Goal: Task Accomplishment & Management: Complete application form

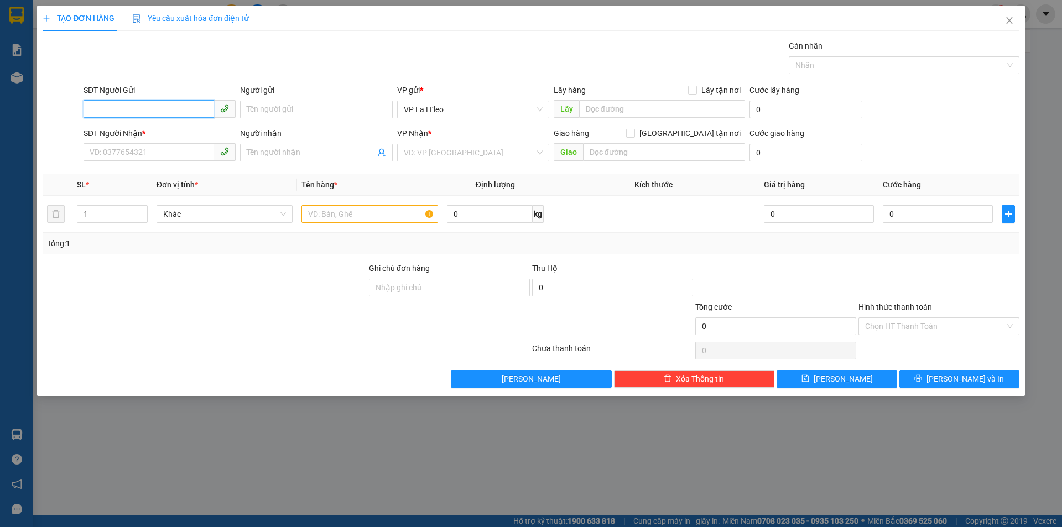
paste input "0345553365"
click at [92, 108] on input "0345553365" at bounding box center [149, 109] width 131 height 18
type input "0345553365"
click at [120, 154] on input "SĐT Người Nhận *" at bounding box center [149, 152] width 131 height 18
paste input "0849858079"
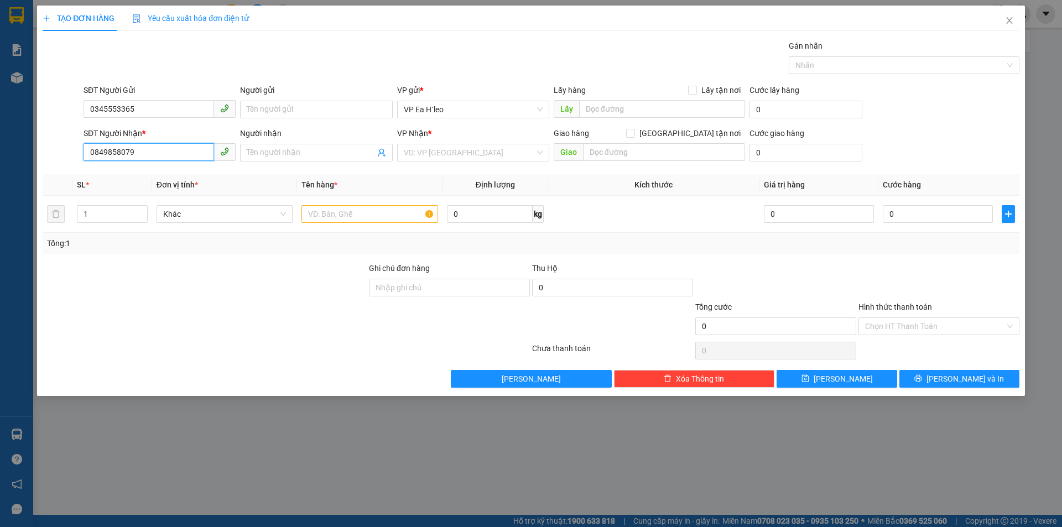
click at [92, 149] on input "0849858079" at bounding box center [149, 152] width 131 height 18
type input "0849858079"
click at [592, 112] on input "text" at bounding box center [662, 109] width 166 height 18
type input "Chư Kpo"
click at [491, 151] on input "search" at bounding box center [469, 152] width 131 height 17
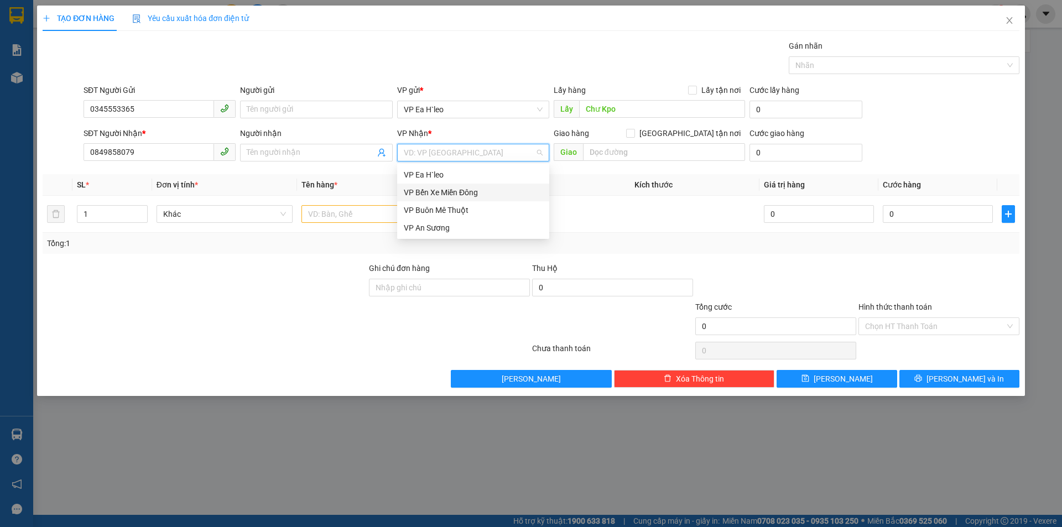
click at [498, 192] on div "VP Bến Xe Miền Đông" at bounding box center [473, 192] width 139 height 12
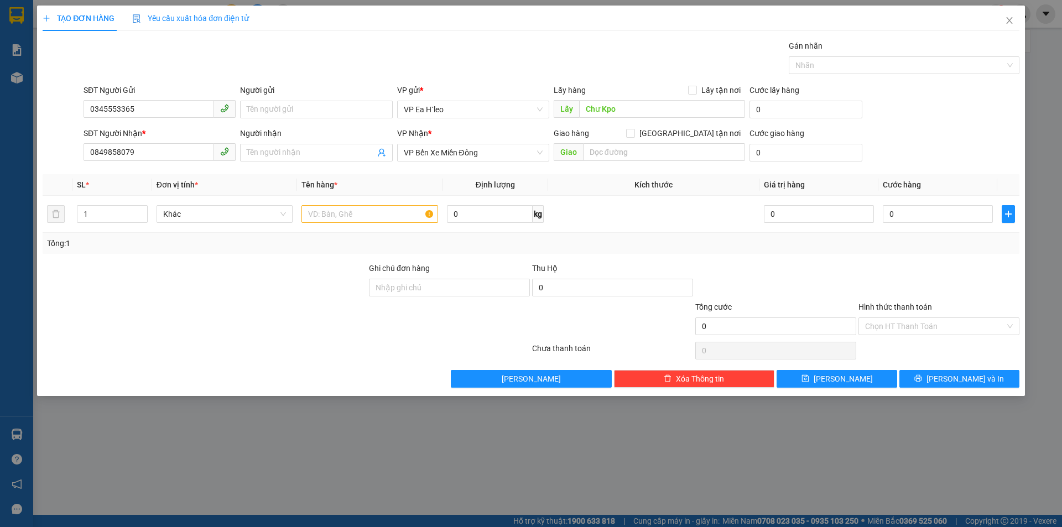
click at [1061, 139] on div "TẠO ĐƠN HÀNG Yêu cầu xuất hóa đơn điện tử Transit Pickup Surcharge Ids Transit …" at bounding box center [531, 263] width 1062 height 527
click at [304, 263] on div at bounding box center [205, 281] width 326 height 39
click at [629, 154] on input "text" at bounding box center [664, 152] width 162 height 18
type input "Mỹ Phước 3"
click at [330, 214] on input "text" at bounding box center [370, 214] width 137 height 18
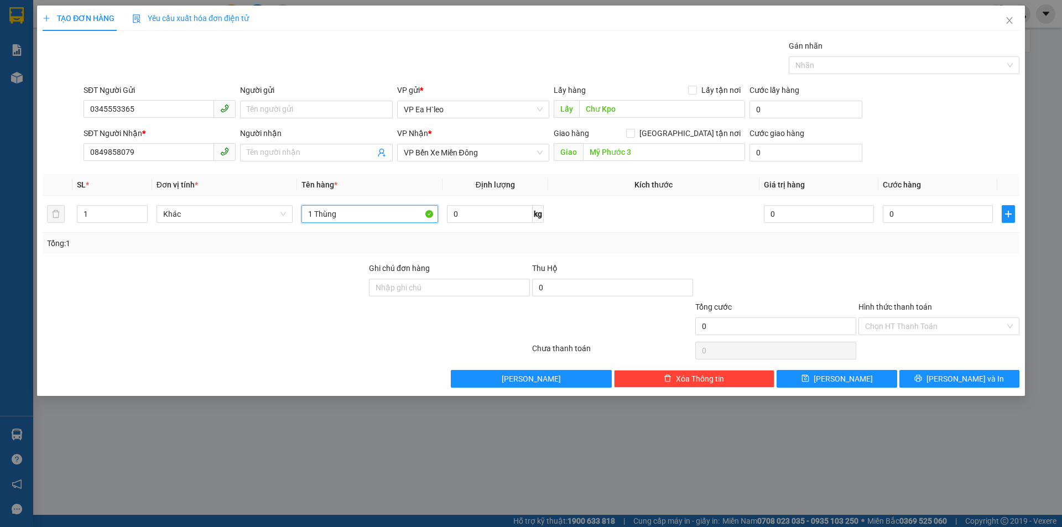
type input "1 Thùng"
click at [261, 312] on div at bounding box center [205, 320] width 326 height 39
click at [840, 379] on span "[PERSON_NAME]" at bounding box center [843, 379] width 59 height 12
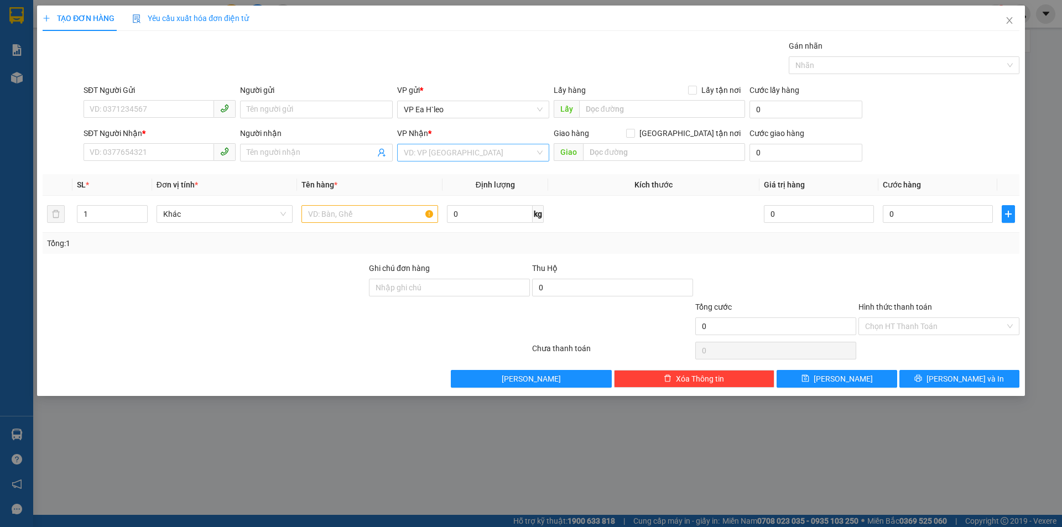
click at [464, 155] on input "search" at bounding box center [469, 152] width 131 height 17
click at [452, 227] on div "VP An Sương" at bounding box center [473, 228] width 139 height 12
click at [599, 113] on input "text" at bounding box center [662, 109] width 166 height 18
drag, startPoint x: 552, startPoint y: 35, endPoint x: 437, endPoint y: 28, distance: 115.4
click at [551, 35] on div "TẠO ĐƠN HÀNG Yêu cầu xuất hóa đơn điện tử Transit Pickup Surcharge Ids Transit …" at bounding box center [531, 197] width 977 height 382
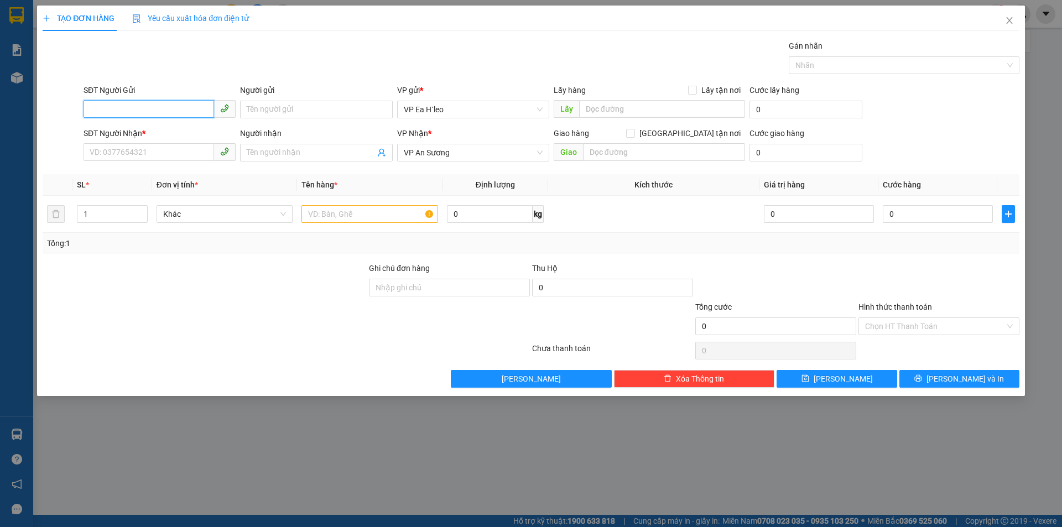
click at [138, 106] on input "SĐT Người Gửi" at bounding box center [149, 109] width 131 height 18
paste input "0399455187"
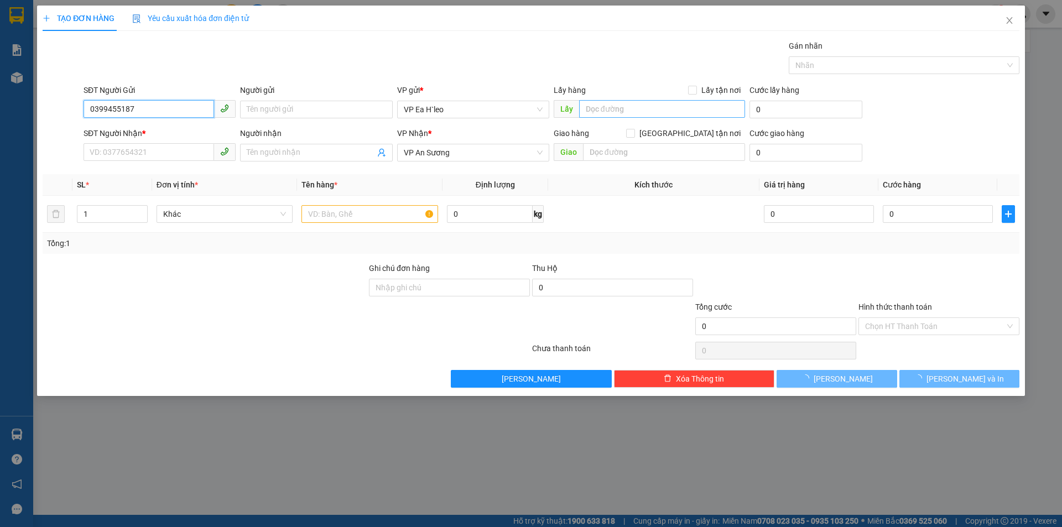
type input "0399455187"
click at [589, 103] on input "text" at bounding box center [662, 109] width 166 height 18
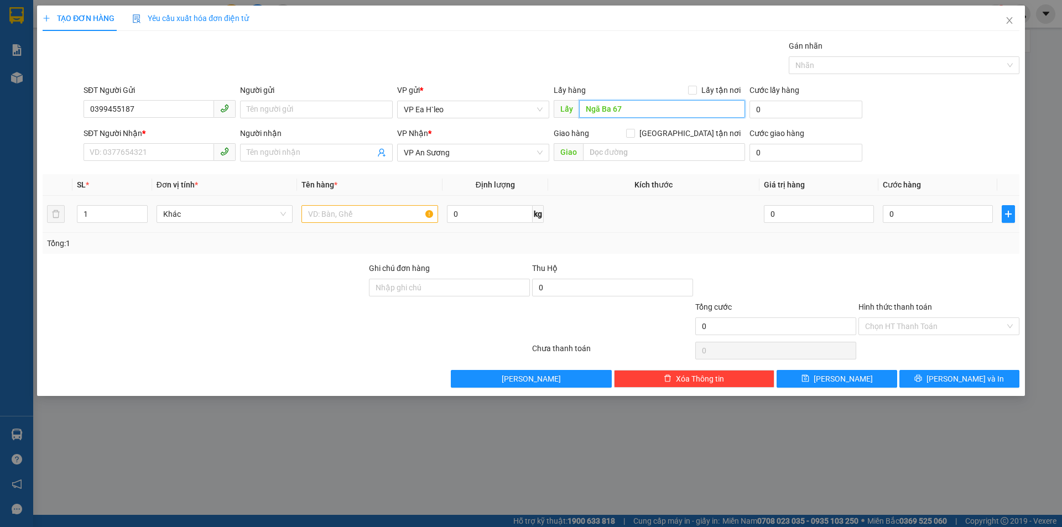
type input "Ngã Ba 67"
click at [324, 210] on input "text" at bounding box center [370, 214] width 137 height 18
type input "1 Thùng"
click at [150, 148] on input "SĐT Người Nhận *" at bounding box center [149, 152] width 131 height 18
click at [143, 151] on input "SĐT Người Nhận *" at bounding box center [149, 152] width 131 height 18
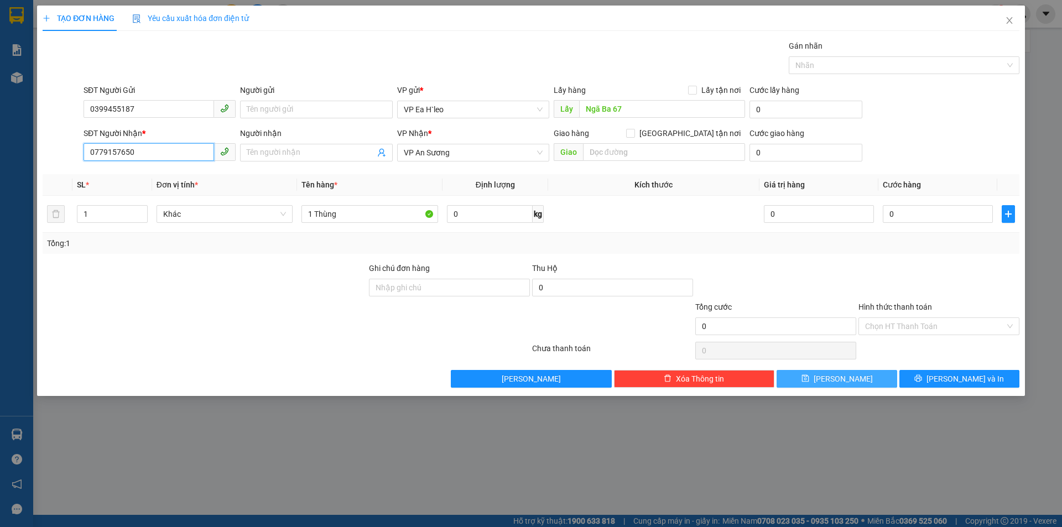
type input "0779157650"
click at [847, 379] on span "[PERSON_NAME]" at bounding box center [843, 379] width 59 height 12
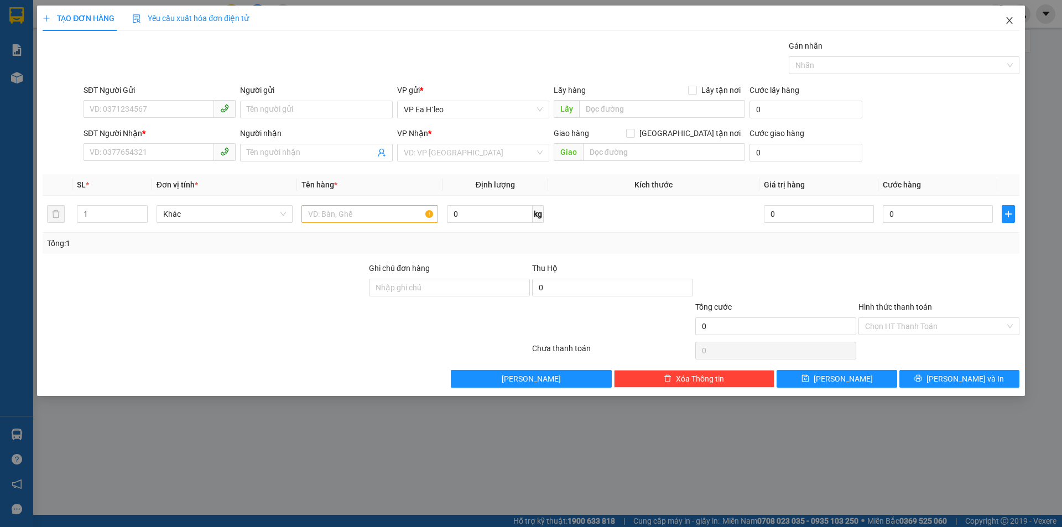
click at [1016, 20] on span "Close" at bounding box center [1009, 21] width 31 height 31
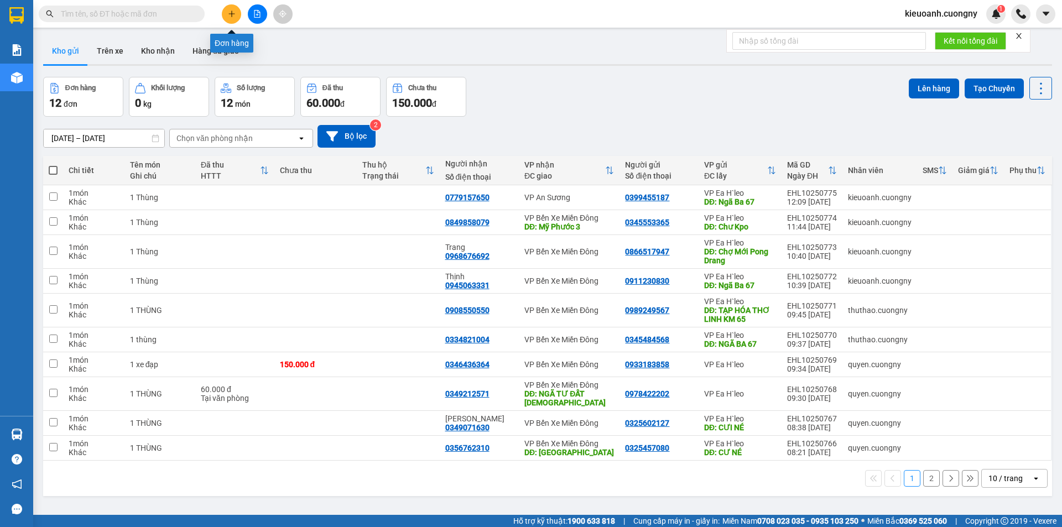
click at [231, 12] on icon "plus" at bounding box center [232, 14] width 8 height 8
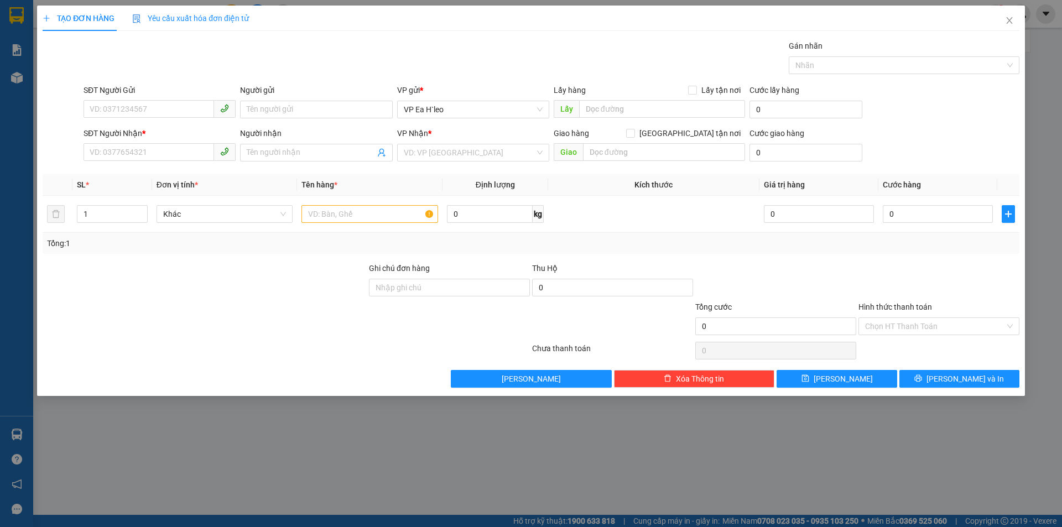
click at [318, 68] on div "Gán nhãn Nhãn" at bounding box center [551, 59] width 941 height 39
click at [147, 108] on input "SĐT Người Gửi" at bounding box center [149, 109] width 131 height 18
paste input "0973908149"
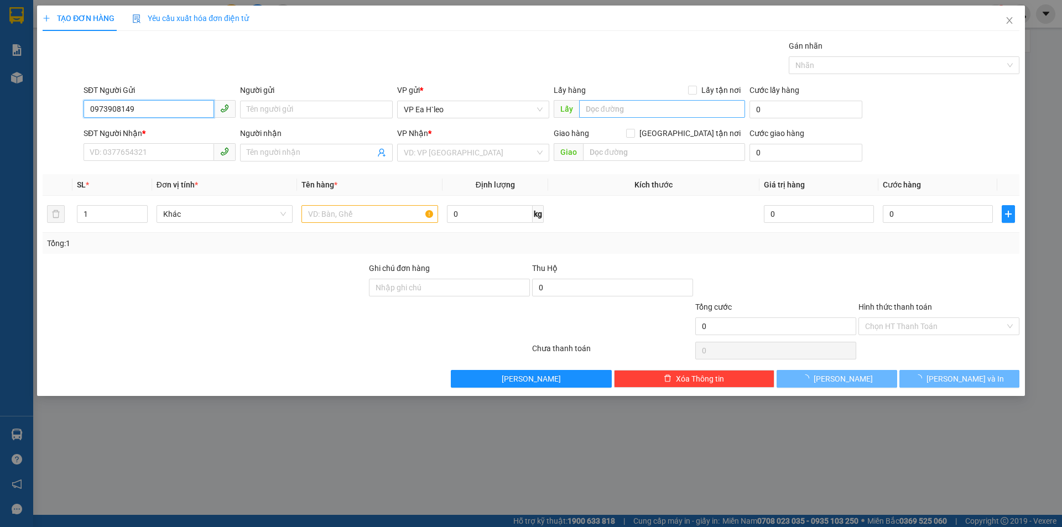
type input "0973908149"
click at [594, 112] on input "text" at bounding box center [662, 109] width 166 height 18
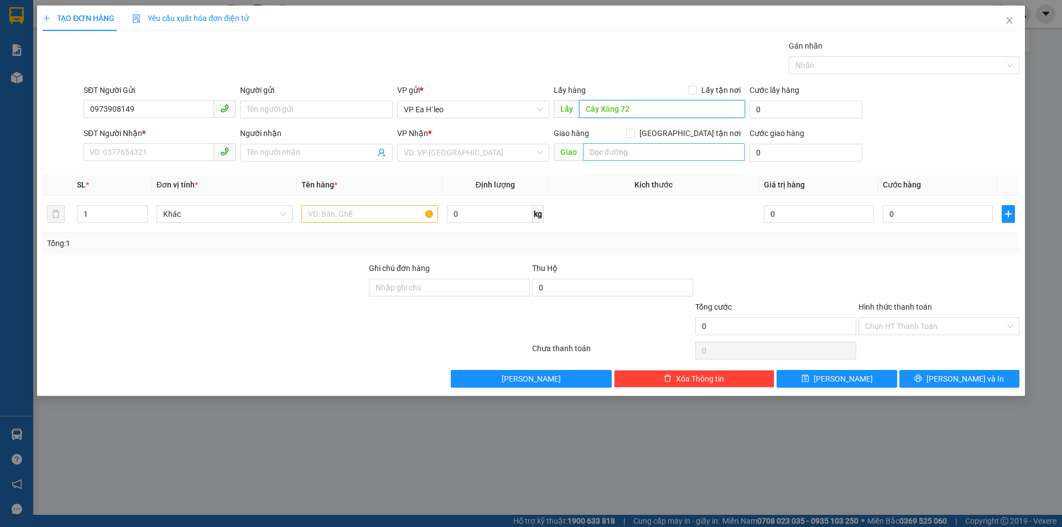
type input "Cây Xăng 72"
click at [607, 154] on input "text" at bounding box center [664, 152] width 162 height 18
type input "Ngã [PERSON_NAME]"
click at [407, 152] on input "search" at bounding box center [469, 152] width 131 height 17
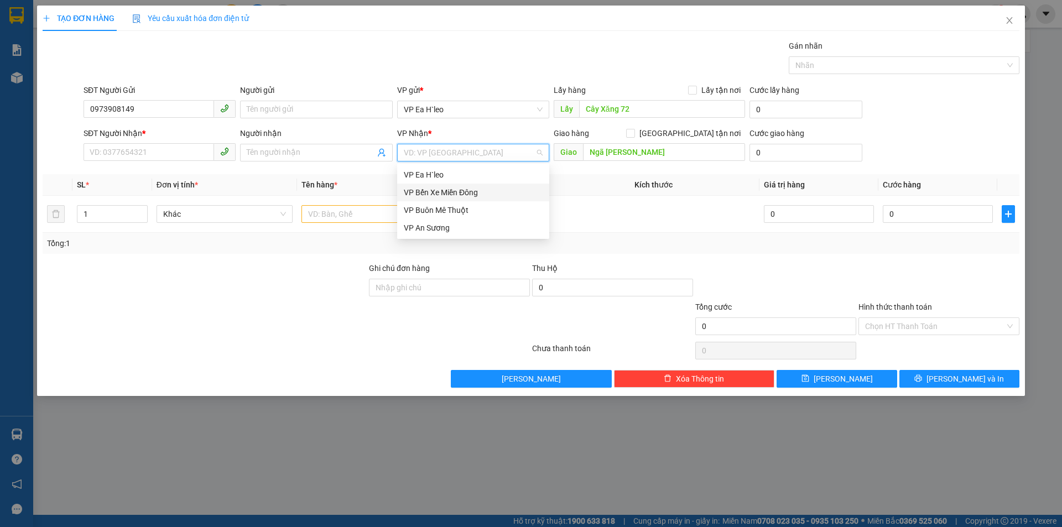
click at [426, 185] on div "VP Bến Xe Miền Đông" at bounding box center [473, 193] width 152 height 18
click at [386, 215] on input "text" at bounding box center [370, 214] width 137 height 18
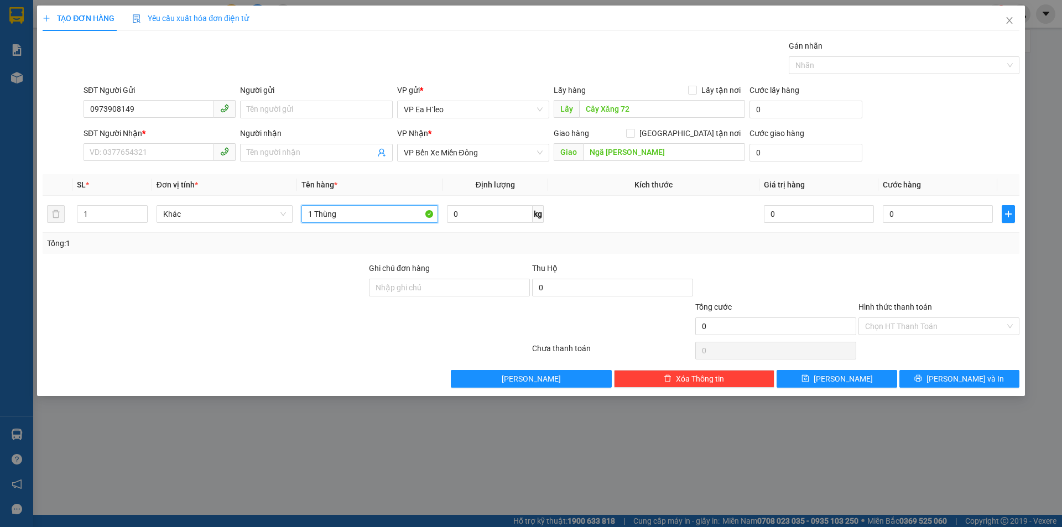
type input "1 Thùng"
click at [172, 152] on input "SĐT Người Nhận *" at bounding box center [149, 152] width 131 height 18
click at [171, 181] on div "0337510078" at bounding box center [160, 175] width 152 height 18
type input "0337510078"
type input "NGÃ TƯ SỞ SAO"
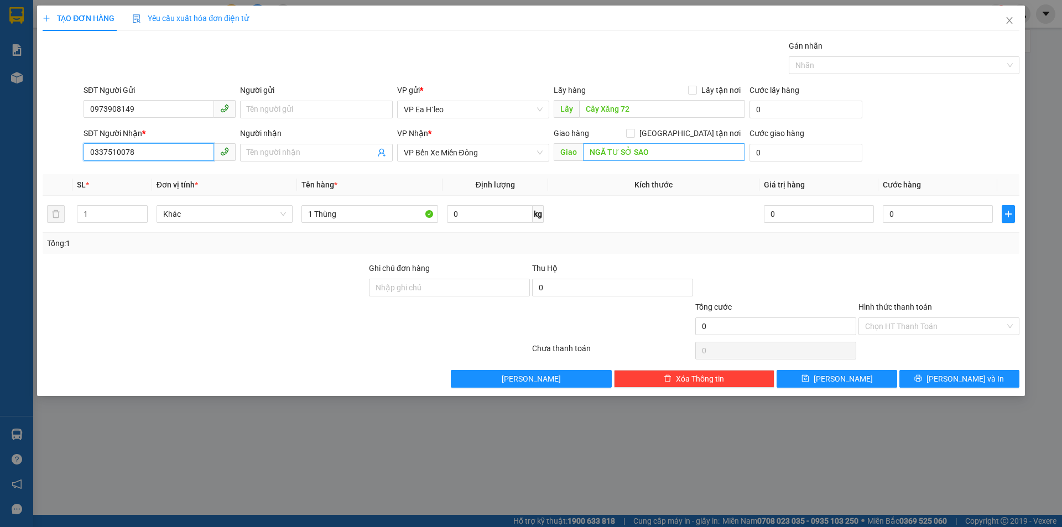
type input "0337510078"
type input "n"
type input "Ngã [PERSON_NAME]"
click at [848, 377] on span "[PERSON_NAME]" at bounding box center [843, 379] width 59 height 12
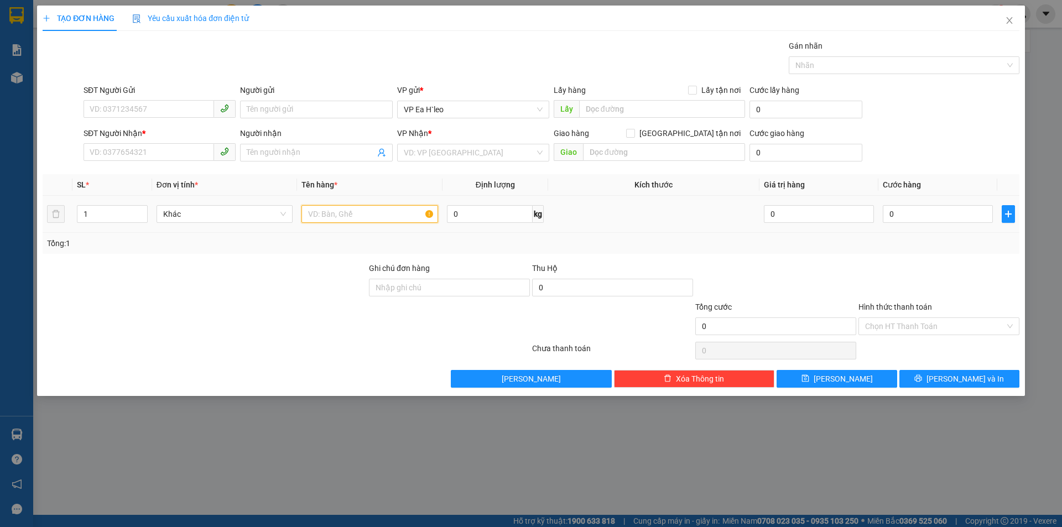
click at [356, 217] on input "text" at bounding box center [370, 214] width 137 height 18
click at [441, 158] on input "search" at bounding box center [469, 152] width 131 height 17
click at [445, 188] on div "VP Bến Xe Miền Đông" at bounding box center [473, 192] width 139 height 12
click at [611, 111] on input "text" at bounding box center [662, 109] width 166 height 18
type input "Chợ 72"
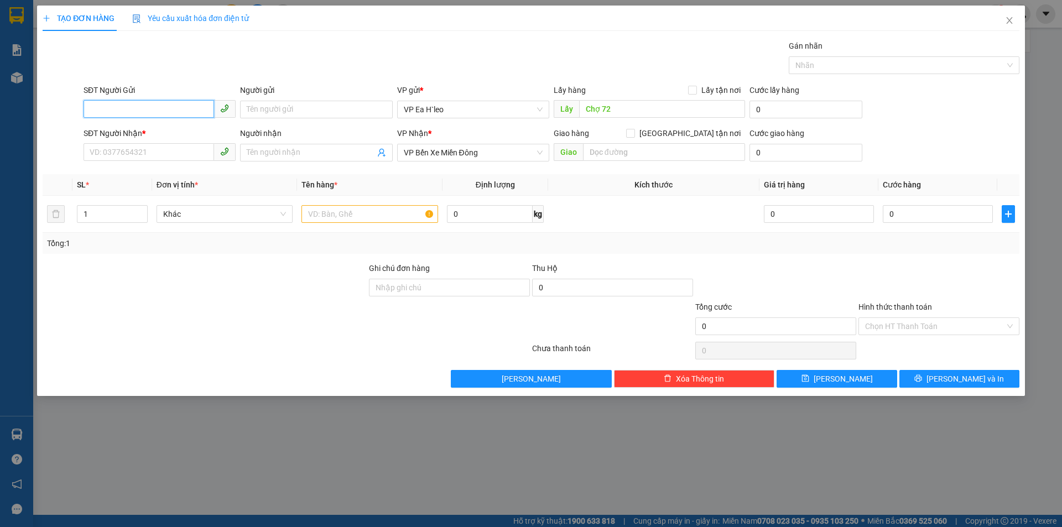
click at [134, 107] on input "SĐT Người Gửi" at bounding box center [149, 109] width 131 height 18
type input "0899382899"
click at [160, 133] on div "0899382899" at bounding box center [159, 132] width 139 height 12
type input "chợ 72"
type input "0899382899"
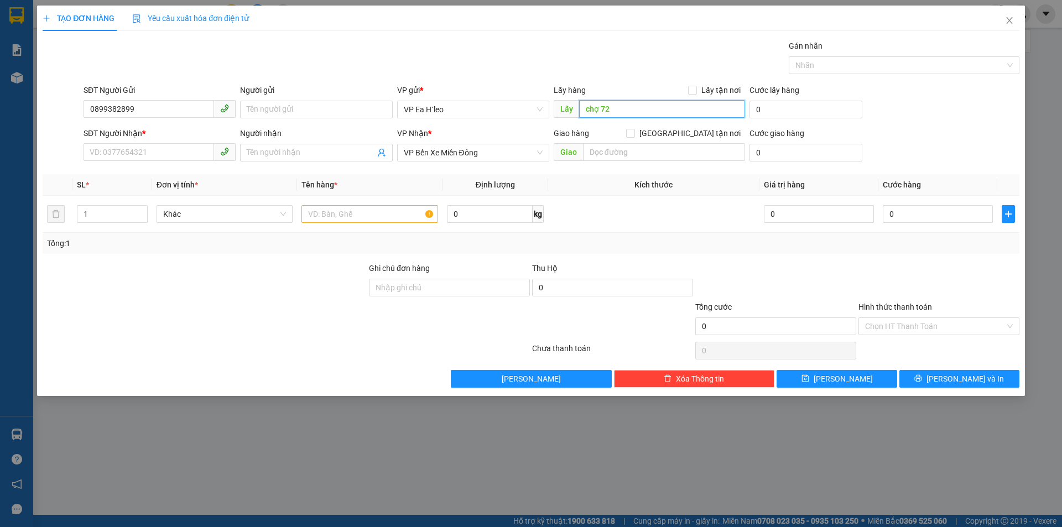
click at [587, 110] on input "chợ 72" at bounding box center [662, 109] width 166 height 18
click at [588, 108] on input "chợ 72" at bounding box center [662, 109] width 166 height 18
type input "Chợ 72"
click at [141, 157] on input "SĐT Người Nhận *" at bounding box center [149, 152] width 131 height 18
click at [107, 152] on input "0906627299" at bounding box center [149, 152] width 131 height 18
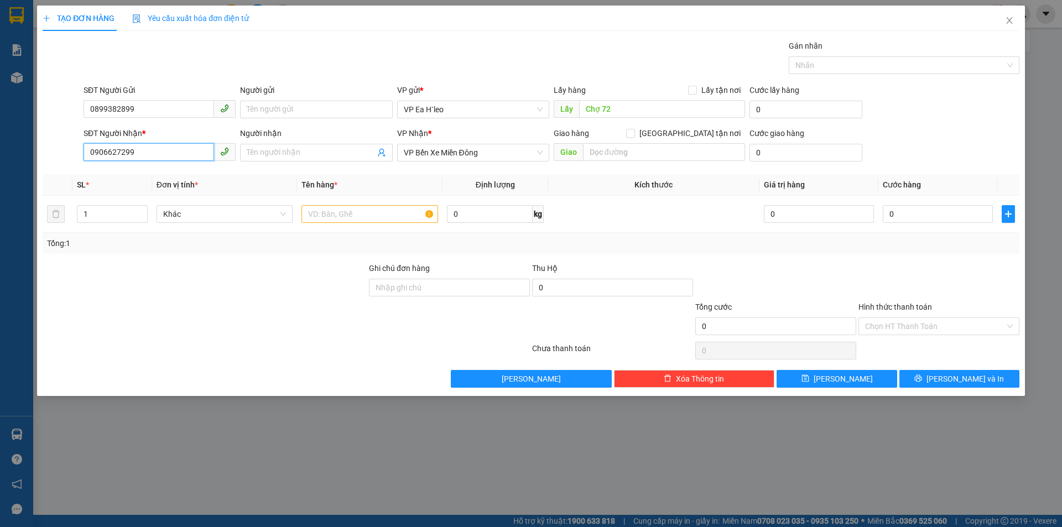
click at [120, 154] on input "0906627299" at bounding box center [149, 152] width 131 height 18
click at [159, 153] on input "0906627299" at bounding box center [149, 152] width 131 height 18
type input "0906627299"
click at [378, 219] on input "text" at bounding box center [370, 214] width 137 height 18
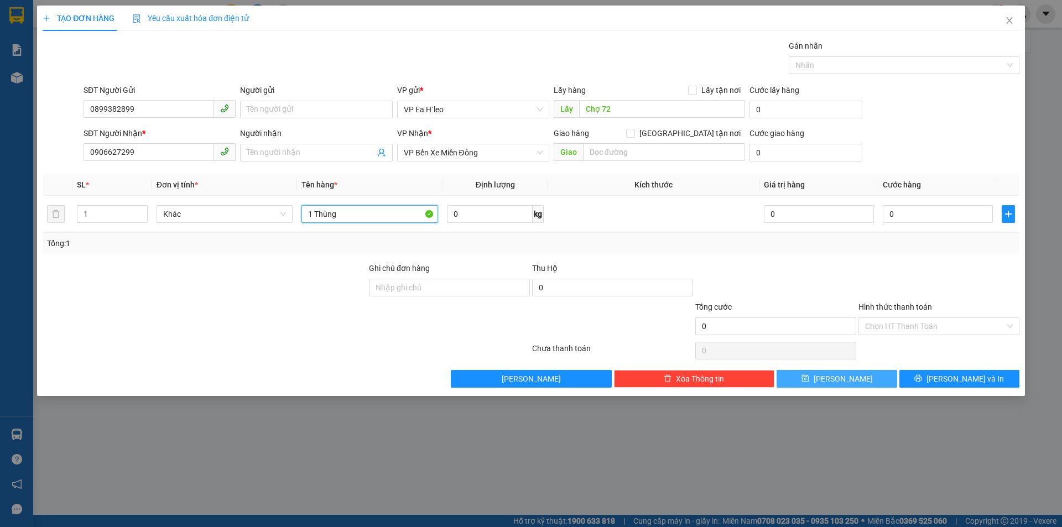
type input "1 Thùng"
click at [815, 385] on button "[PERSON_NAME]" at bounding box center [837, 379] width 120 height 18
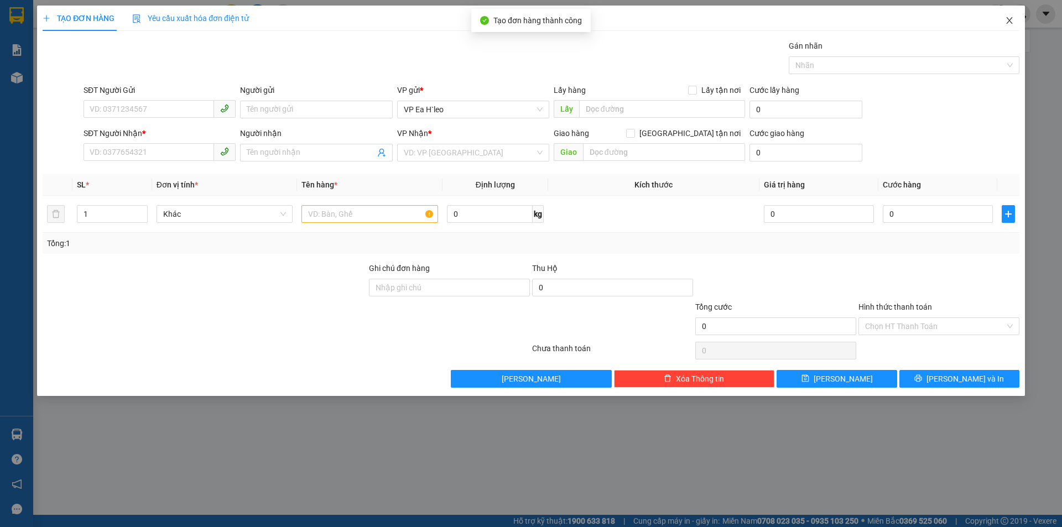
click at [1010, 15] on span "Close" at bounding box center [1009, 21] width 31 height 31
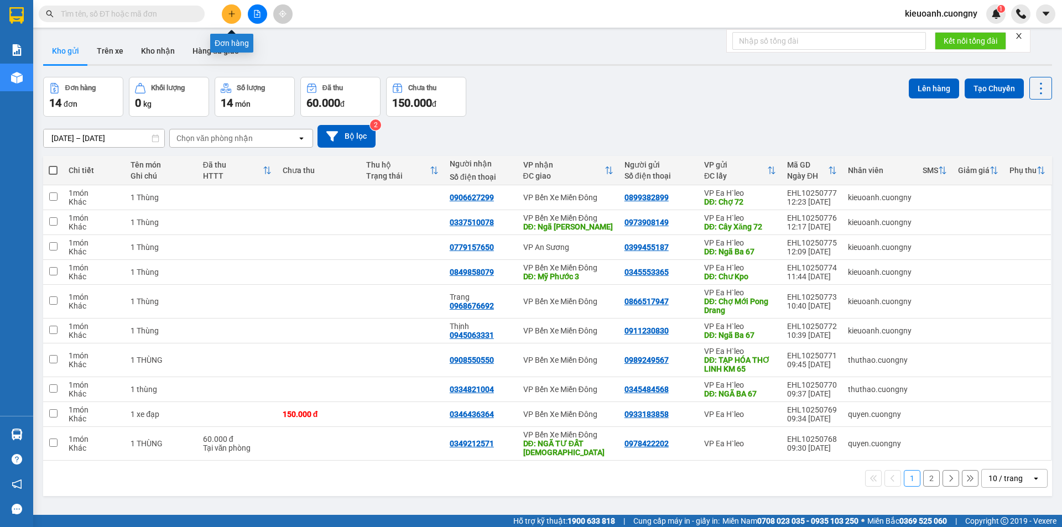
click at [230, 11] on icon "plus" at bounding box center [232, 14] width 8 height 8
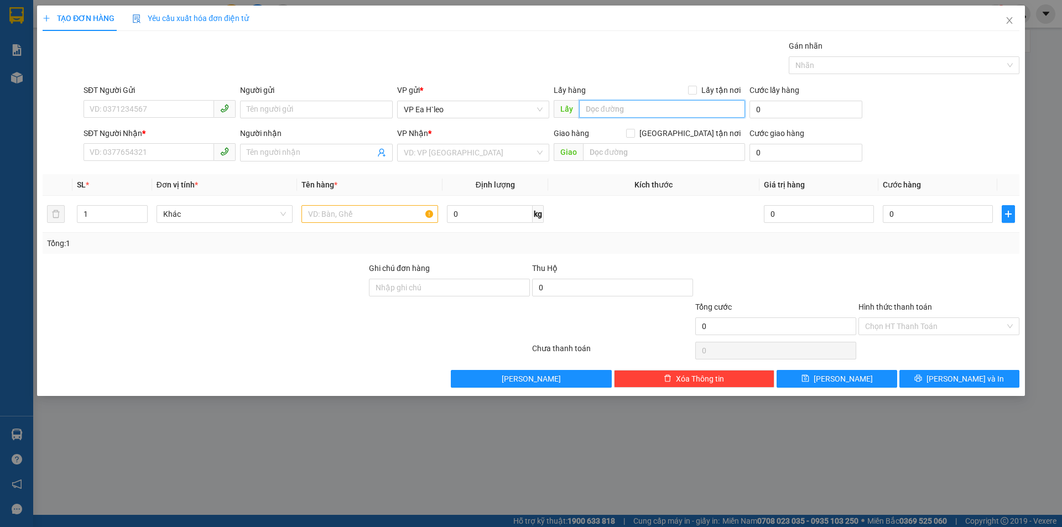
click at [600, 107] on input "text" at bounding box center [662, 109] width 166 height 18
type input "Cư Né"
click at [437, 150] on input "search" at bounding box center [469, 152] width 131 height 17
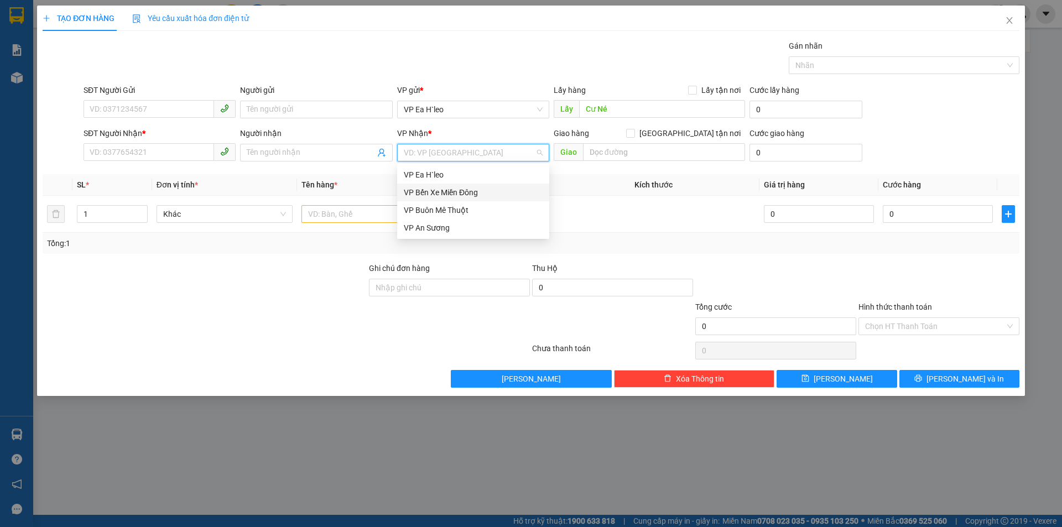
click at [447, 194] on div "VP Bến Xe Miền Đông" at bounding box center [473, 192] width 139 height 12
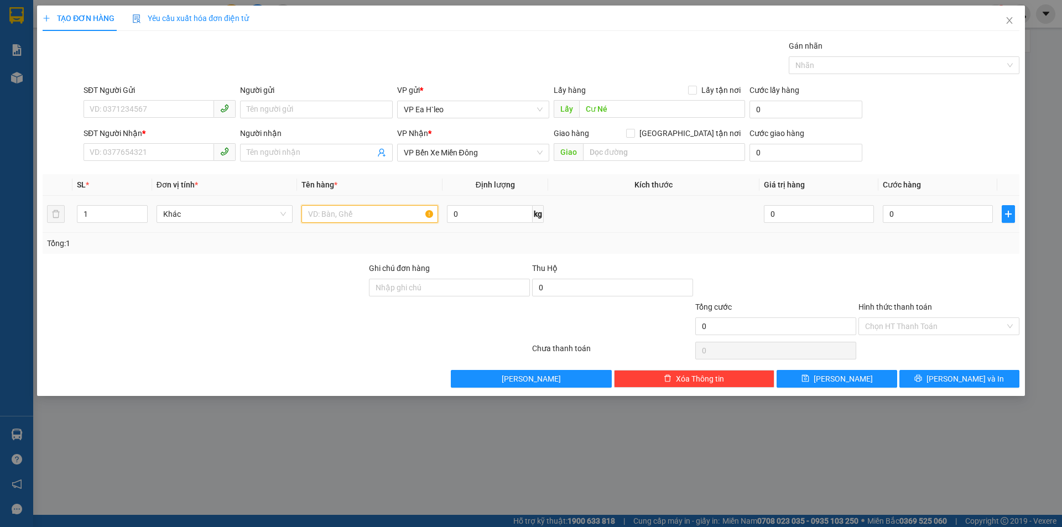
click at [378, 214] on input "text" at bounding box center [370, 214] width 137 height 18
type input "1 Thùng"
click at [148, 154] on input "SĐT Người Nhận *" at bounding box center [149, 152] width 131 height 18
type input "0326180839"
click at [364, 215] on input "1 Thùng" at bounding box center [370, 214] width 137 height 18
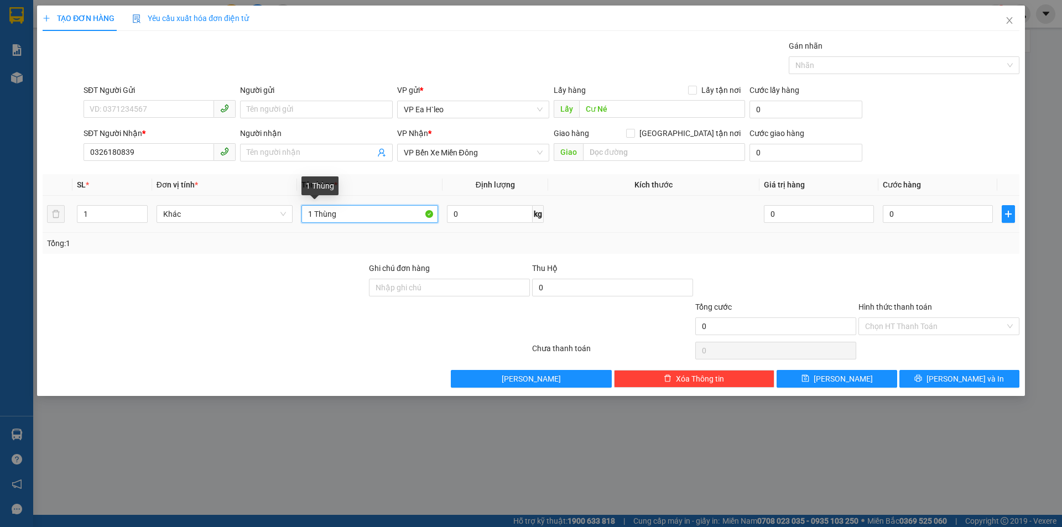
drag, startPoint x: 311, startPoint y: 217, endPoint x: 304, endPoint y: 220, distance: 7.7
click at [304, 220] on input "1 Thùng" at bounding box center [370, 214] width 137 height 18
type input "3 Thùng"
click at [108, 282] on div at bounding box center [205, 281] width 326 height 39
drag, startPoint x: 116, startPoint y: 216, endPoint x: 75, endPoint y: 232, distance: 43.8
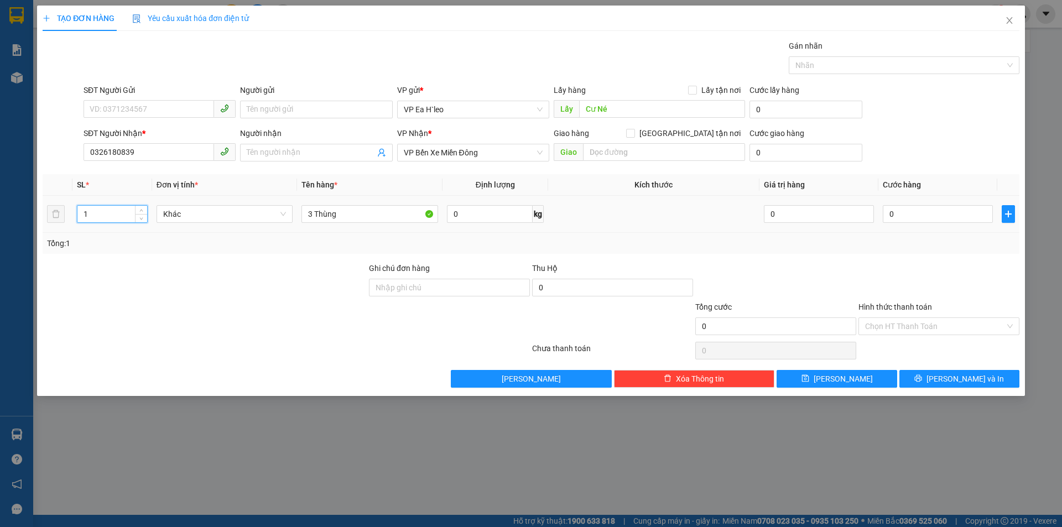
click at [75, 232] on td "1" at bounding box center [111, 214] width 79 height 37
type input "3"
click at [183, 110] on input "SĐT Người Gửi" at bounding box center [149, 109] width 131 height 18
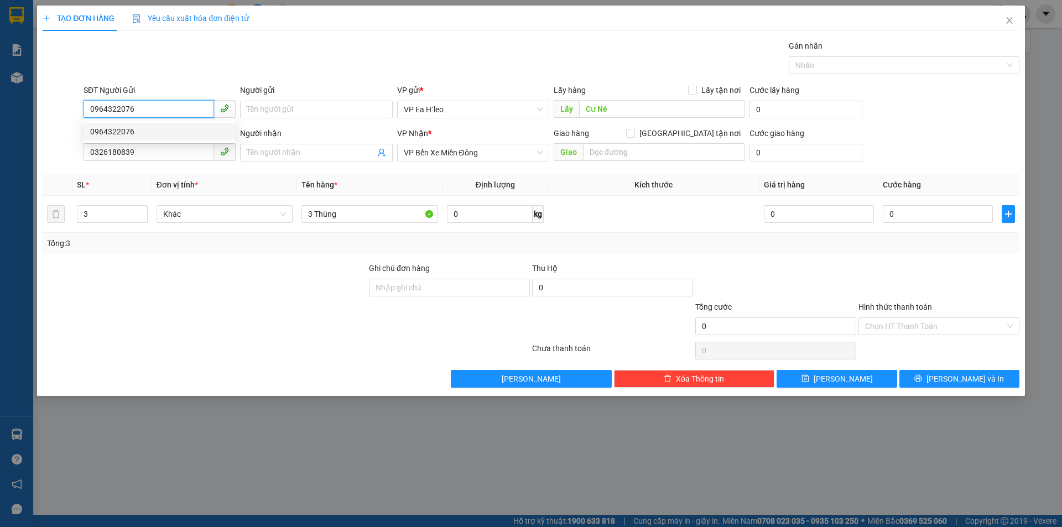
click at [145, 123] on div "0964322076" at bounding box center [160, 132] width 152 height 18
type input "0964322076"
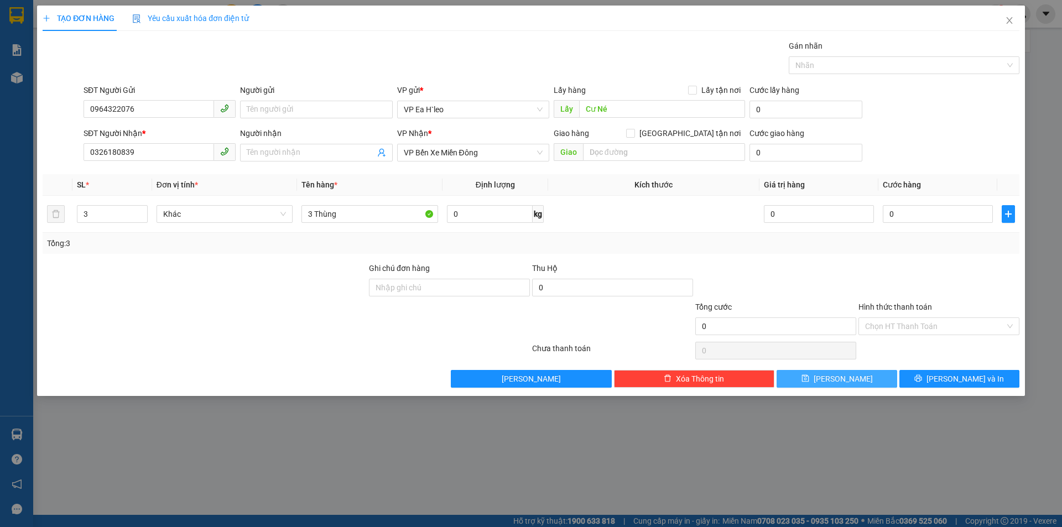
click at [863, 385] on button "[PERSON_NAME]" at bounding box center [837, 379] width 120 height 18
type input "1"
